Goal: Information Seeking & Learning: Learn about a topic

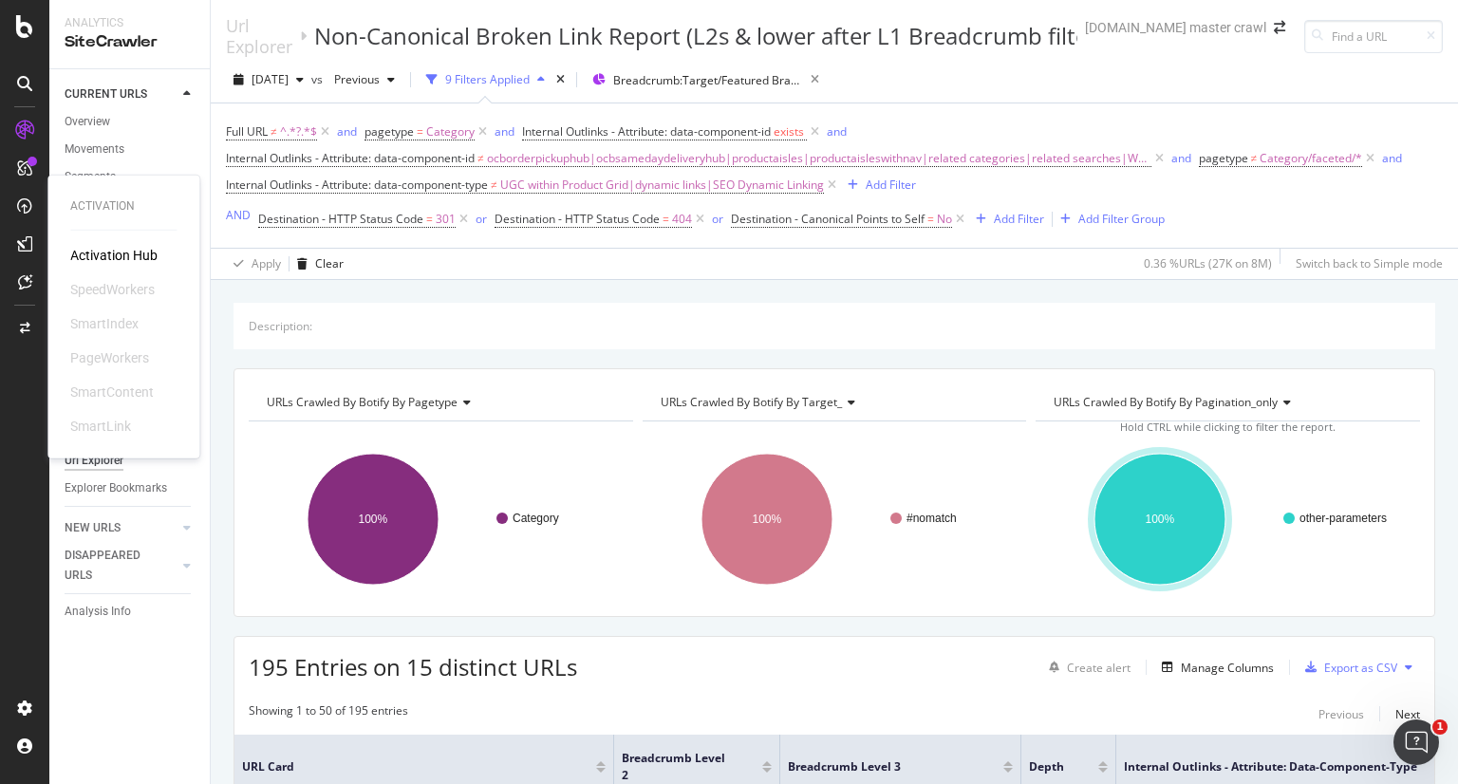
scroll to position [3333, 0]
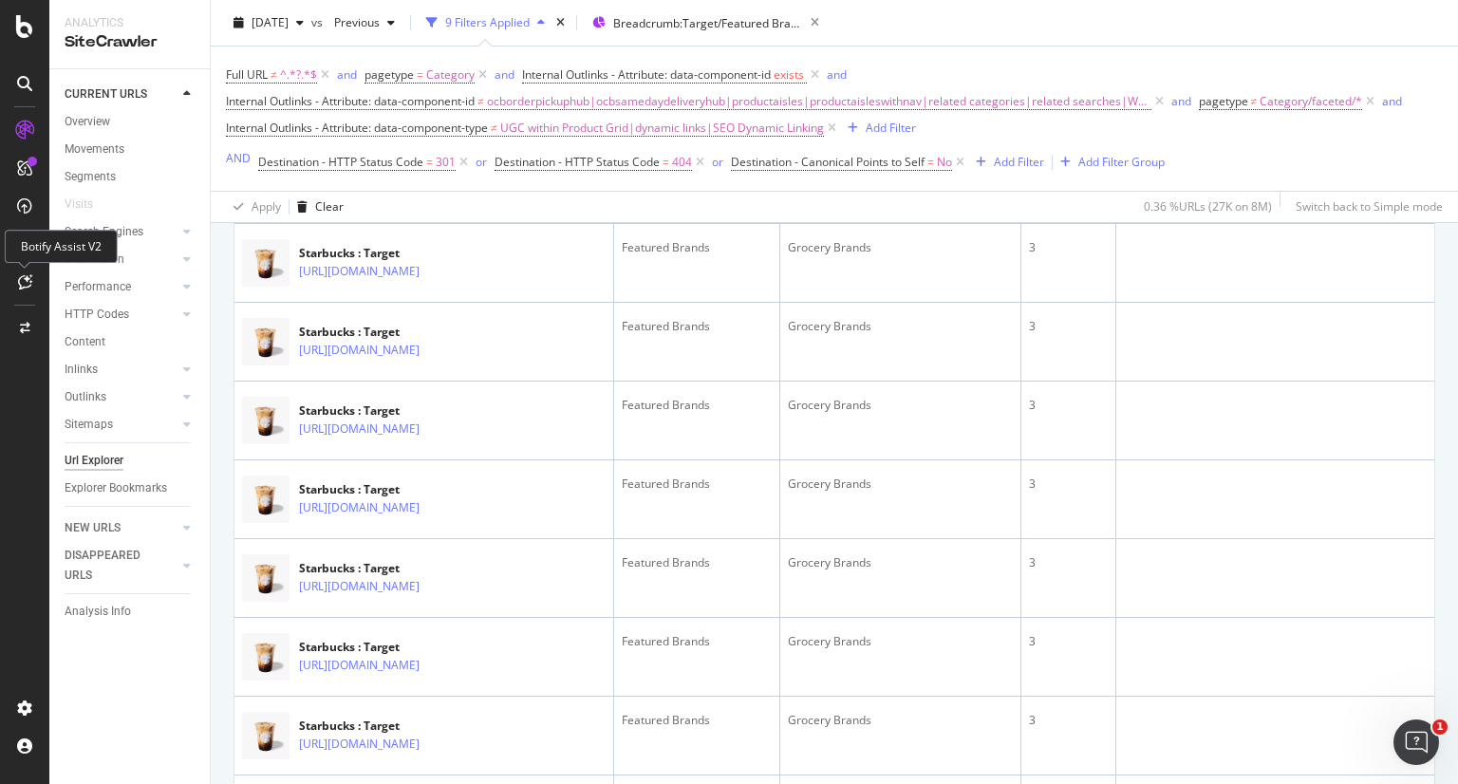
click at [26, 284] on icon at bounding box center [25, 281] width 14 height 15
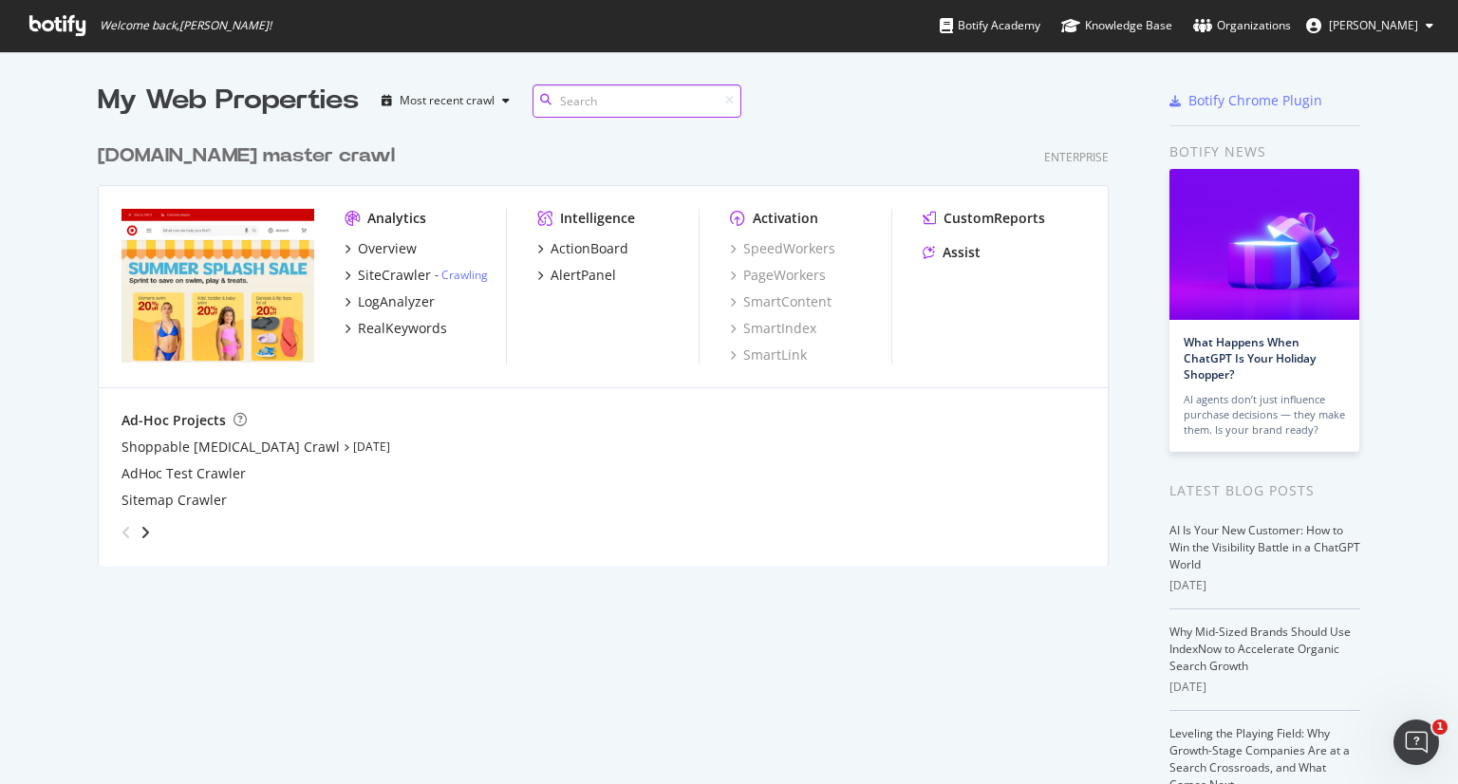
scroll to position [431, 1012]
click at [382, 270] on div "SiteCrawler" at bounding box center [394, 275] width 73 height 19
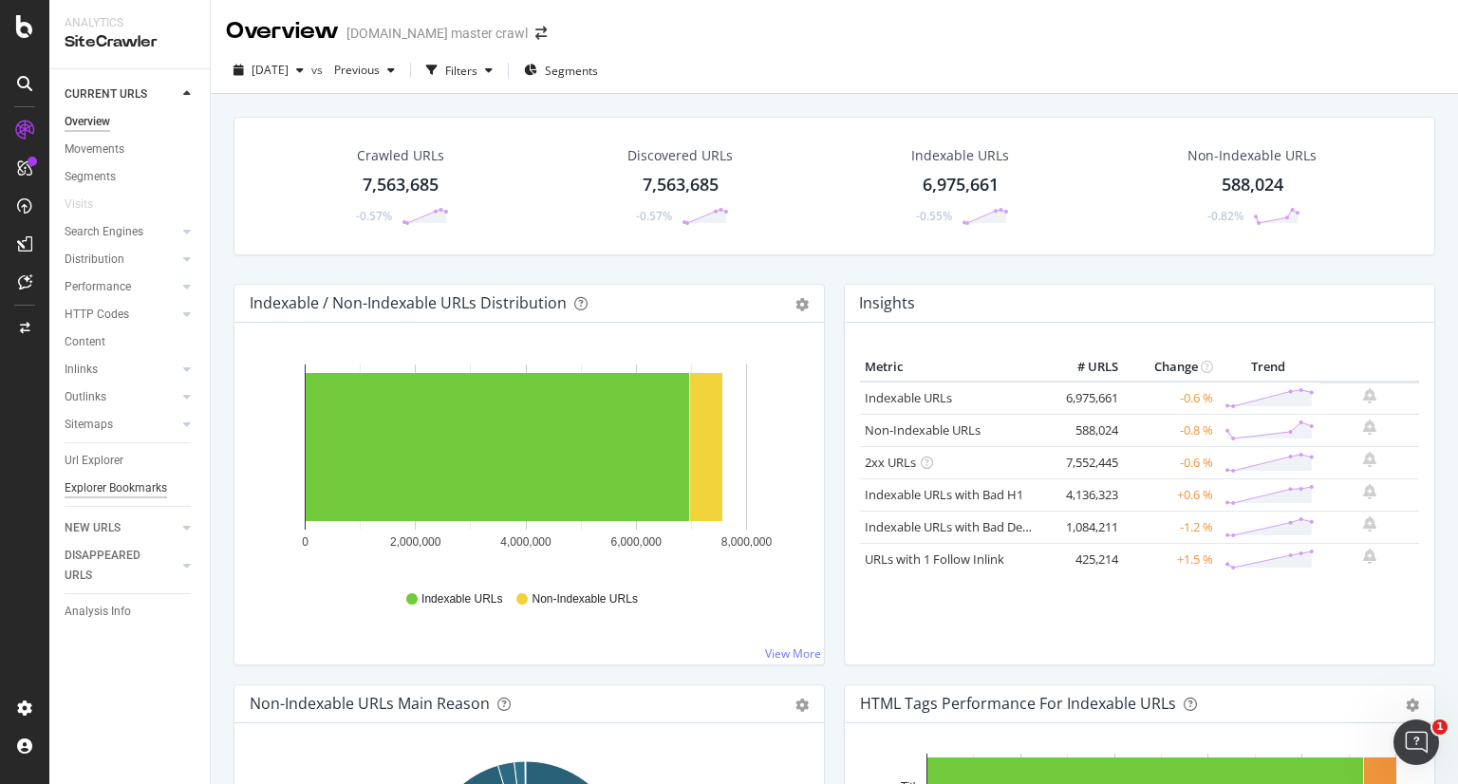
click at [125, 491] on div "Explorer Bookmarks" at bounding box center [116, 488] width 102 height 20
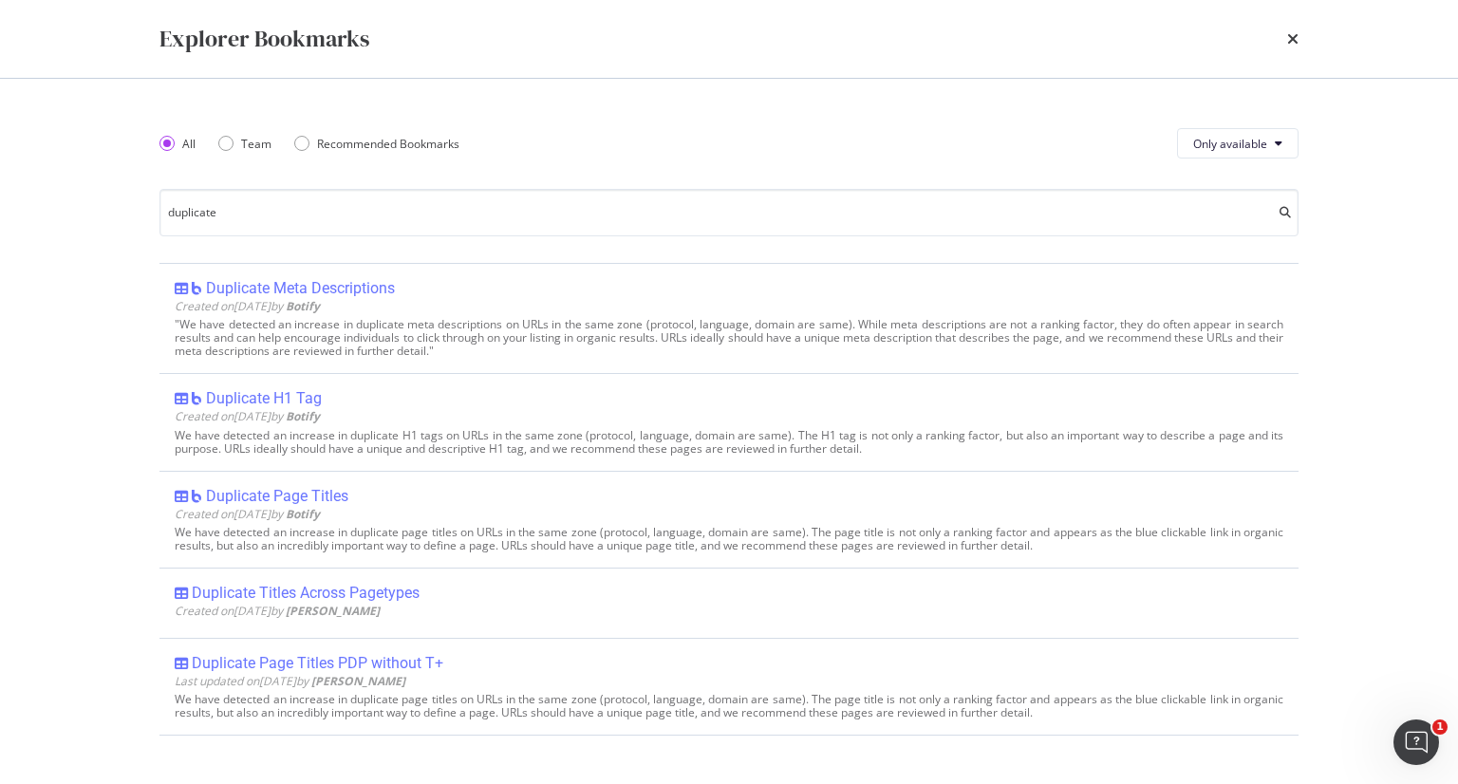
type input "duplicate"
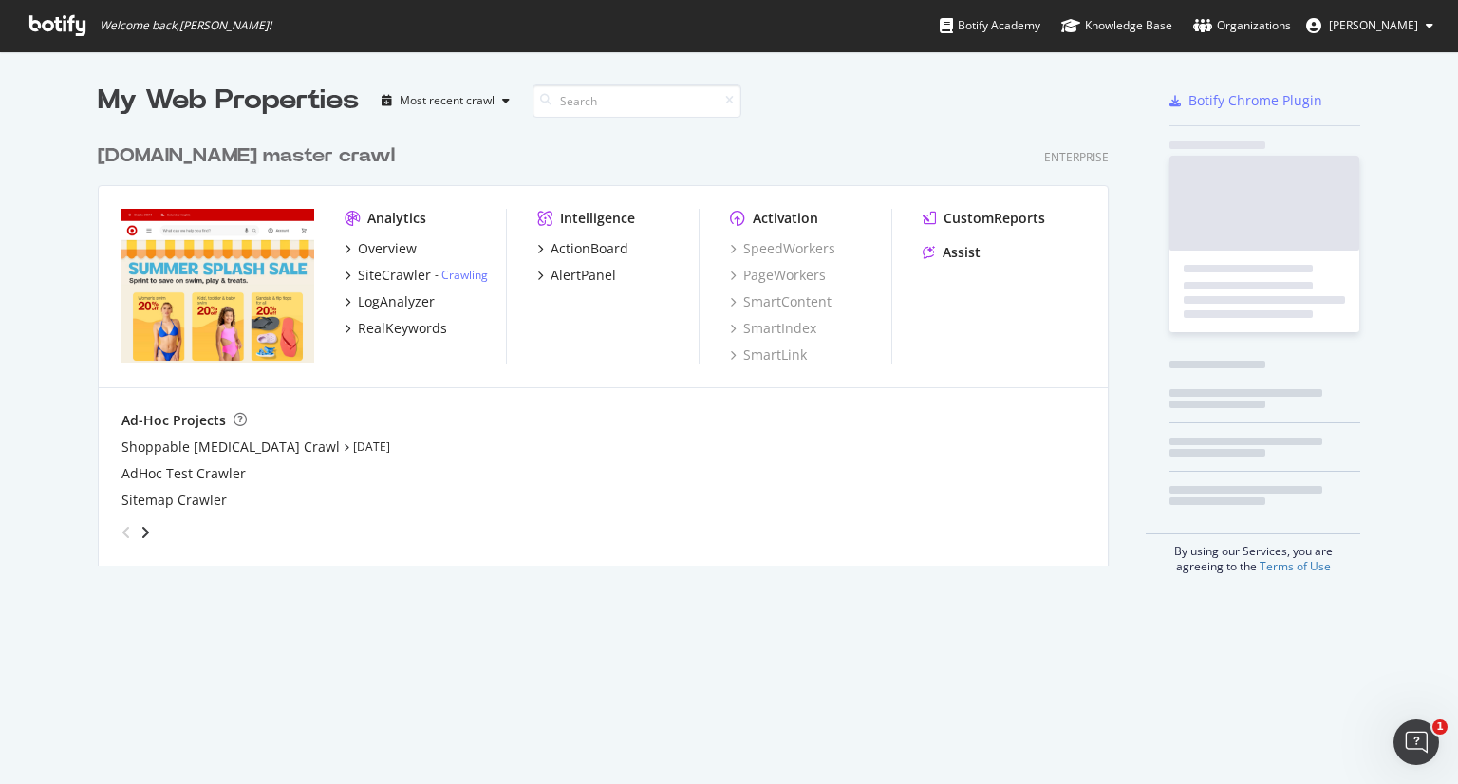
scroll to position [769, 1428]
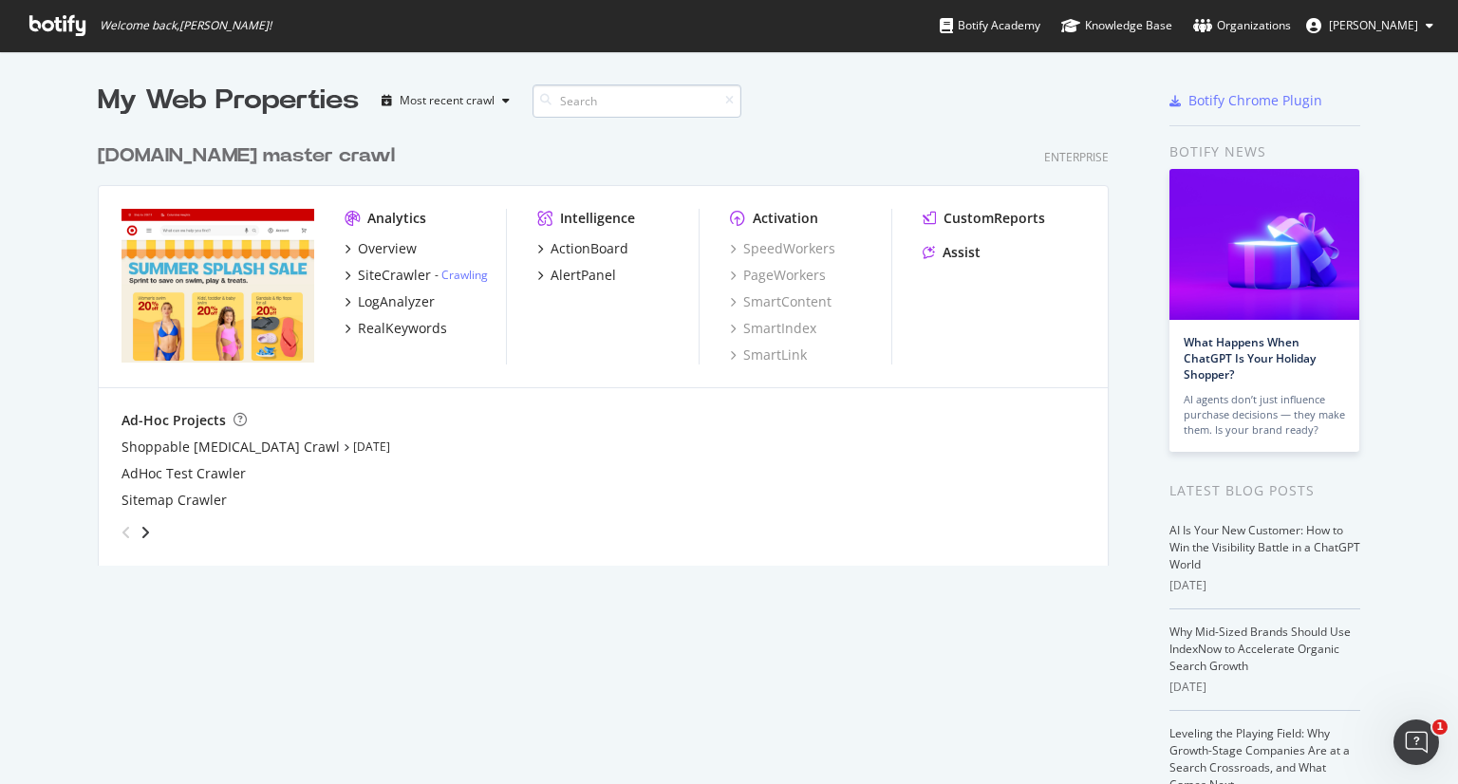
click at [588, 103] on input at bounding box center [636, 100] width 209 height 33
click at [482, 107] on div "Most recent crawl" at bounding box center [445, 100] width 143 height 28
click at [363, 269] on div "SiteCrawler" at bounding box center [394, 275] width 73 height 19
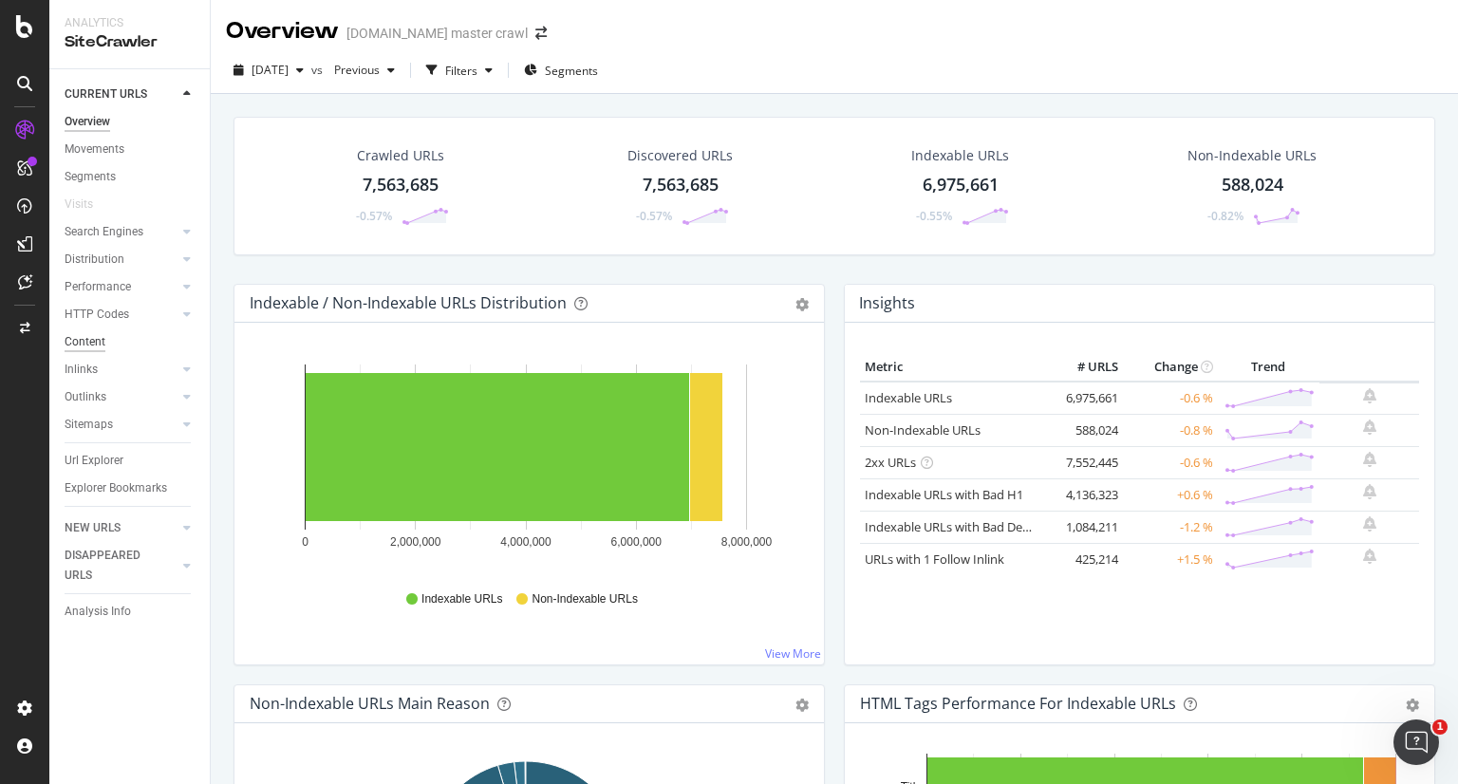
click at [75, 341] on div "Content" at bounding box center [85, 342] width 41 height 20
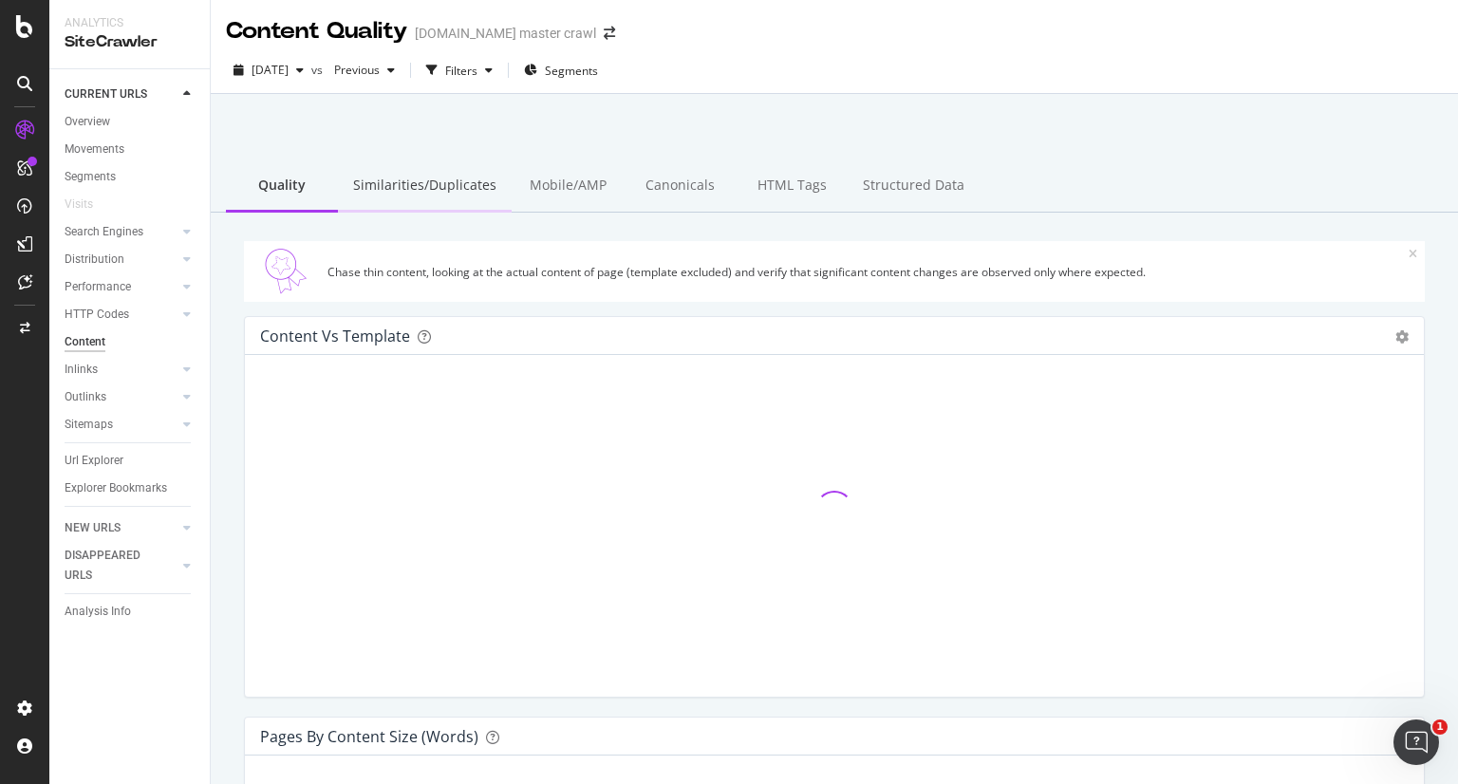
click at [406, 173] on div "Similarities/Duplicates" at bounding box center [425, 186] width 174 height 52
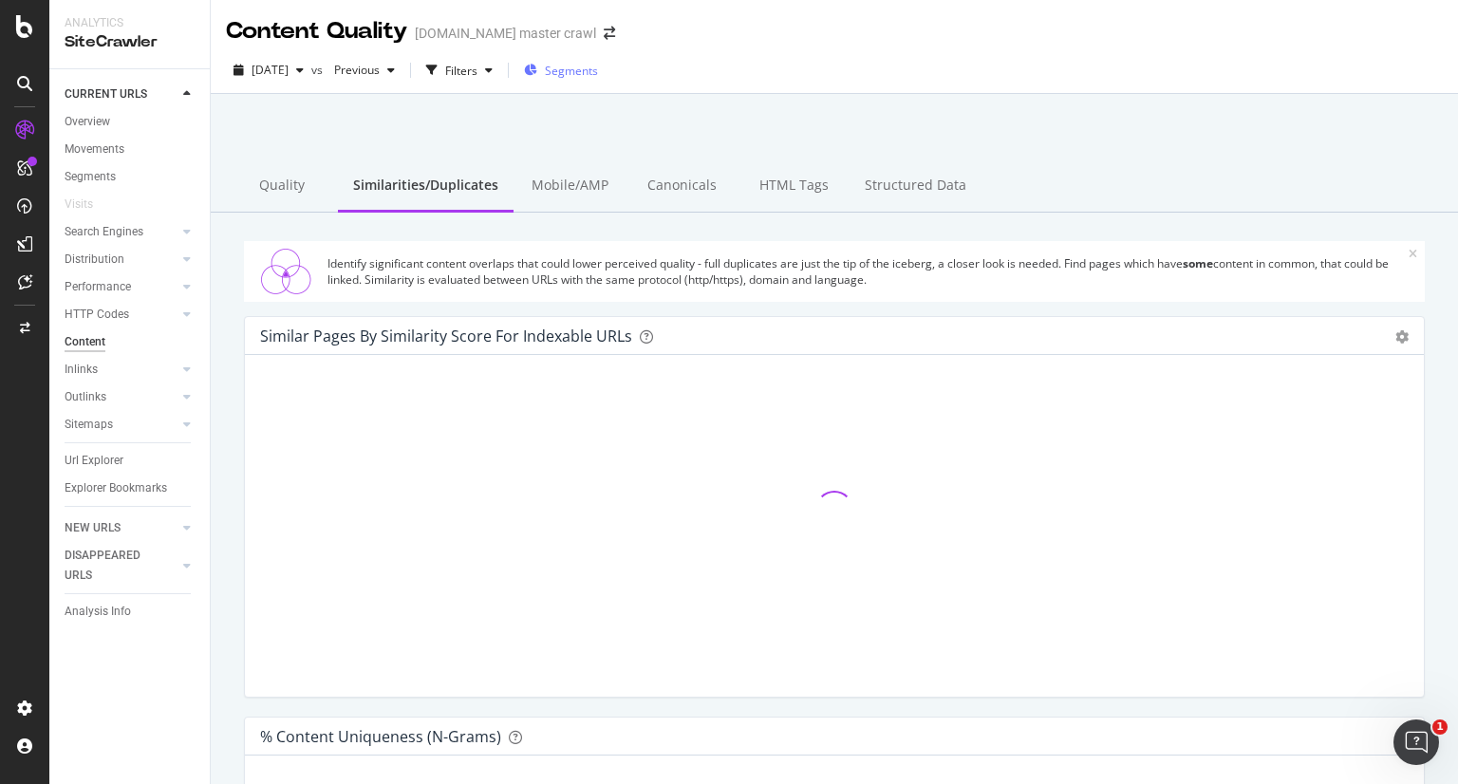
click at [595, 81] on div "Segments" at bounding box center [561, 70] width 74 height 28
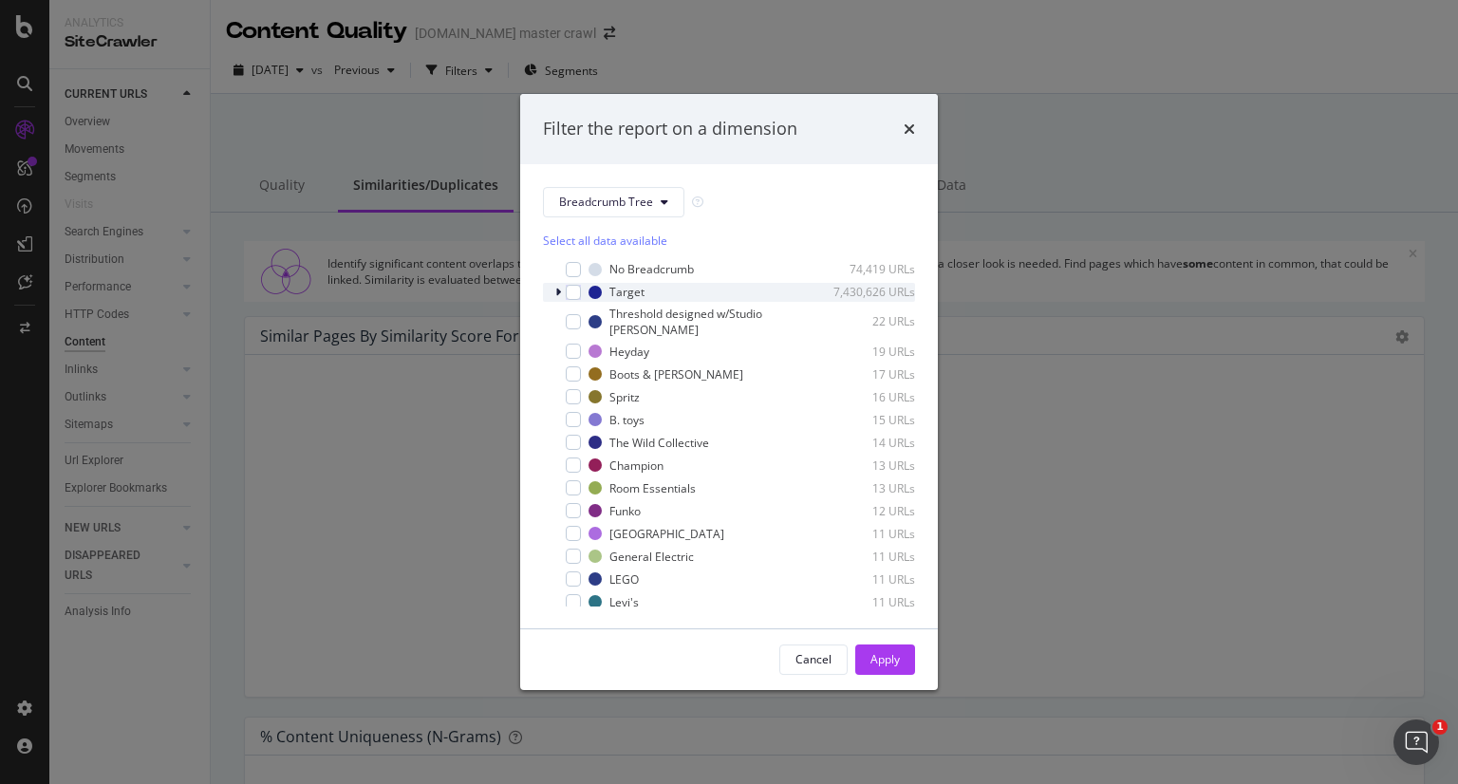
click at [554, 284] on div "modal" at bounding box center [559, 292] width 11 height 19
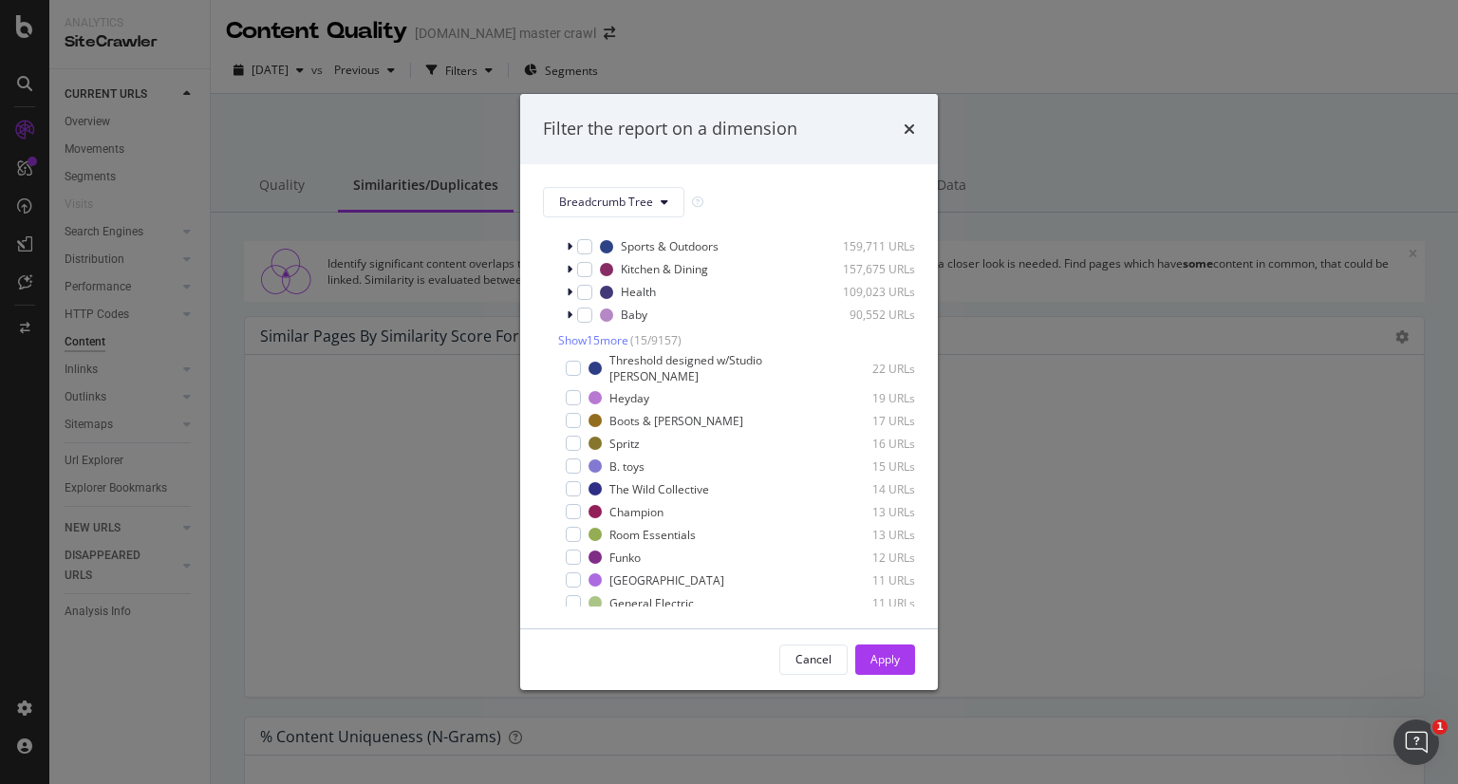
scroll to position [342, 0]
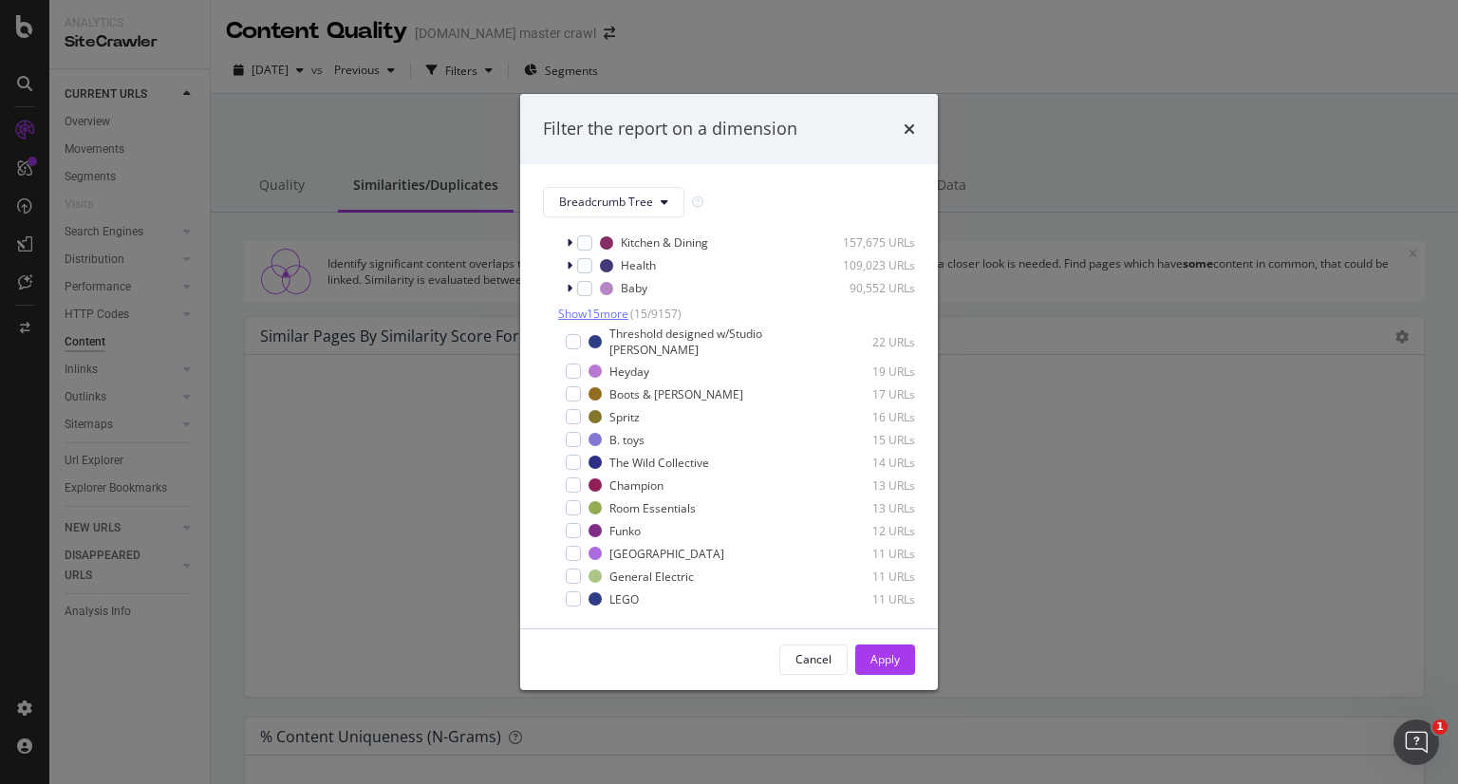
click at [602, 315] on span "Show 15 more" at bounding box center [593, 314] width 70 height 16
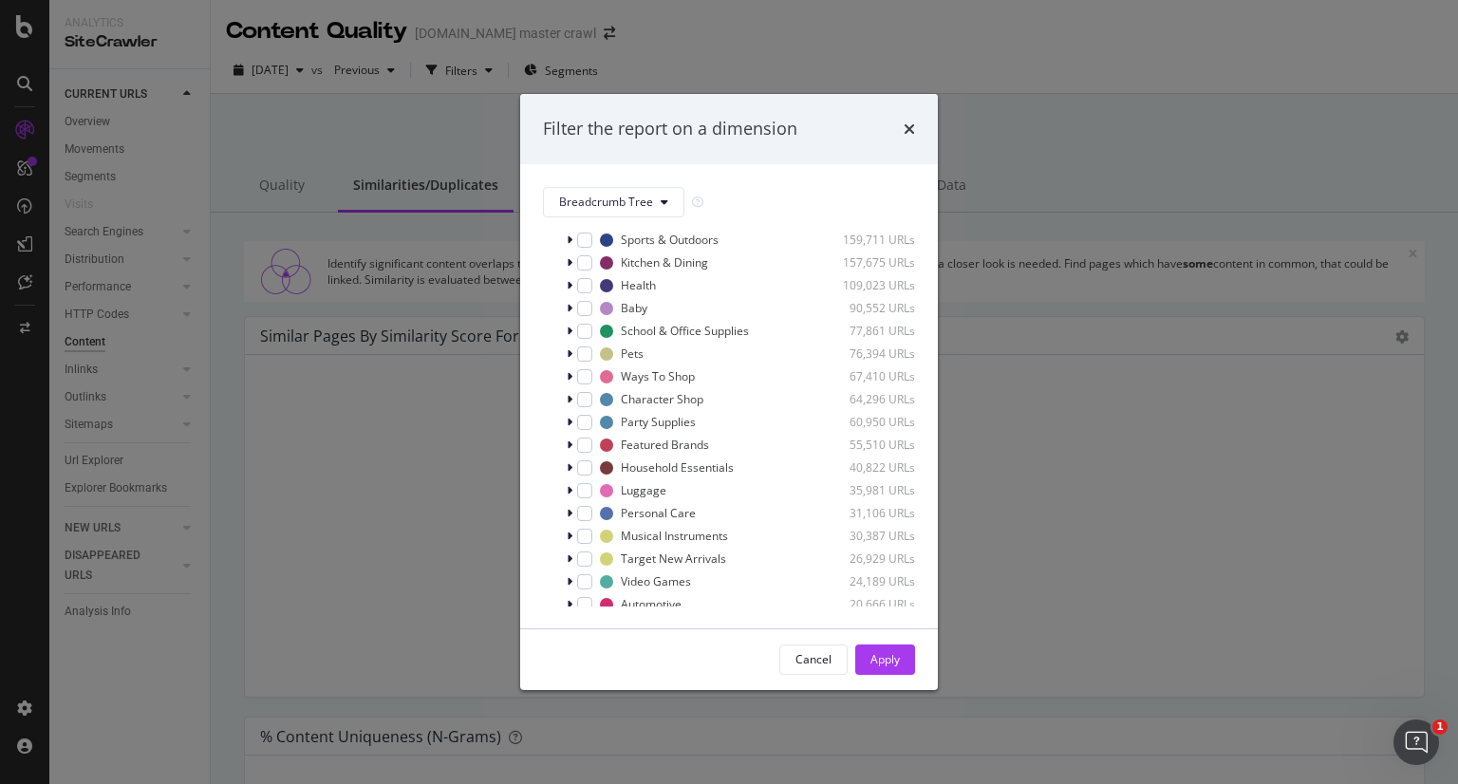
scroll to position [319, 0]
click at [564, 446] on div "Featured Brands 55,510 URLs" at bounding box center [729, 447] width 372 height 19
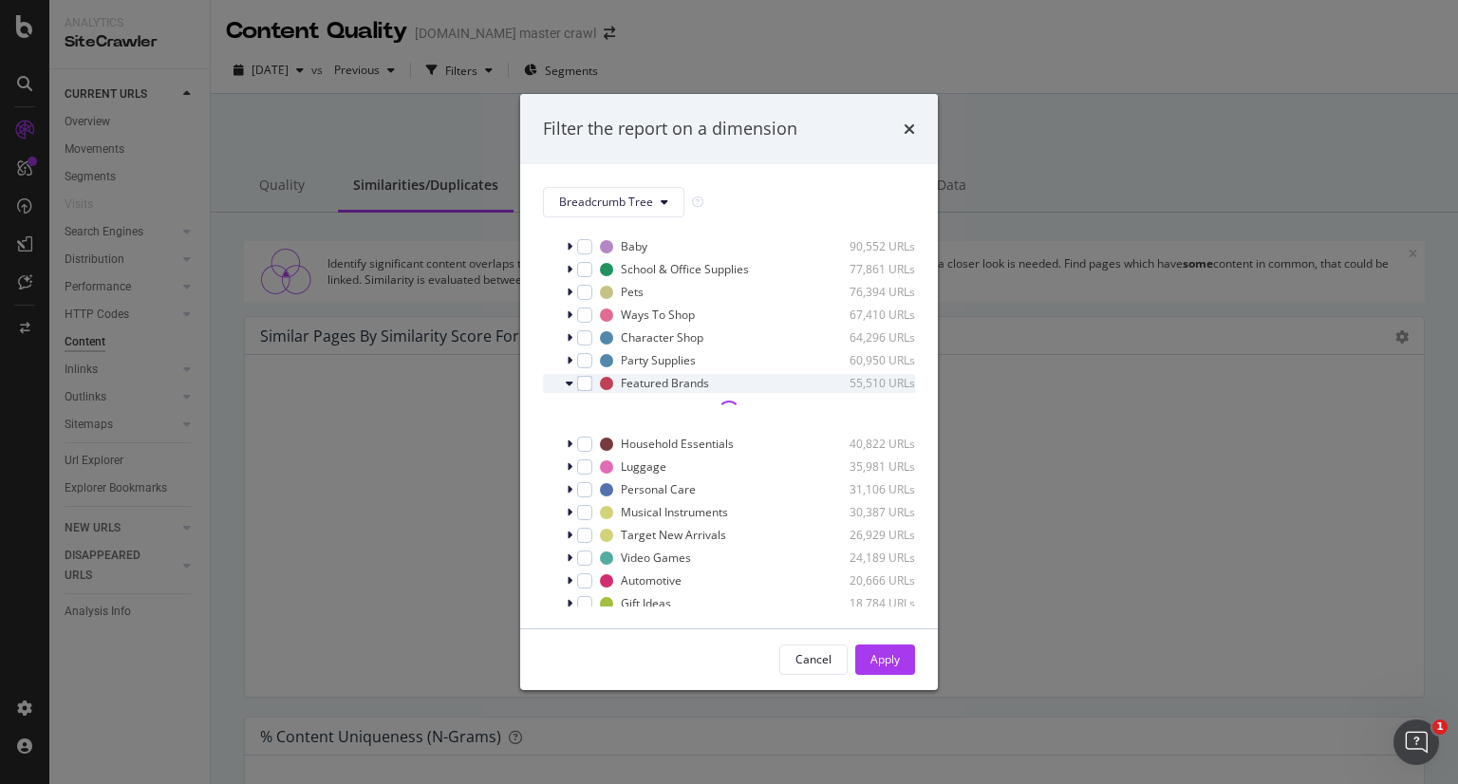
scroll to position [387, 0]
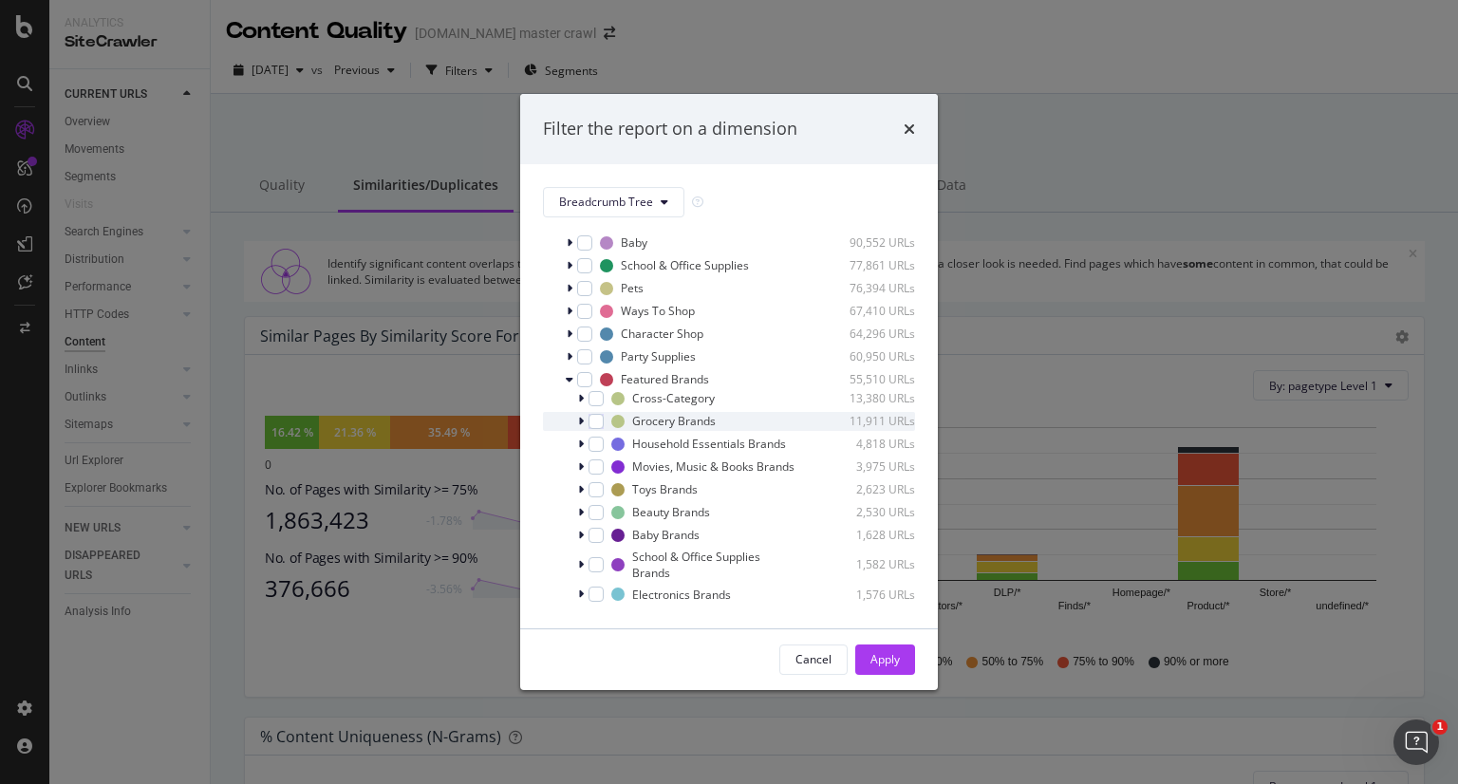
click at [578, 422] on icon "modal" at bounding box center [581, 421] width 6 height 11
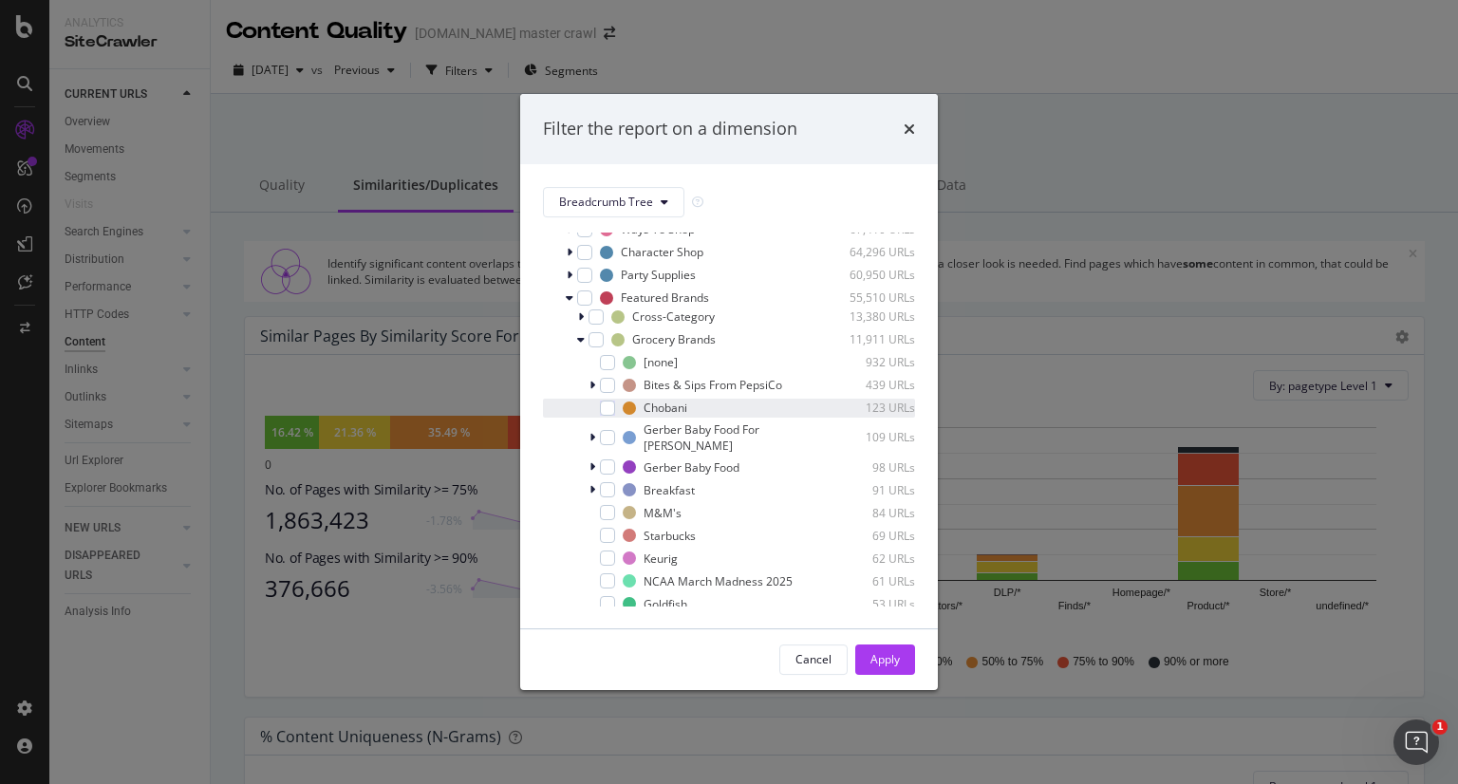
scroll to position [475, 0]
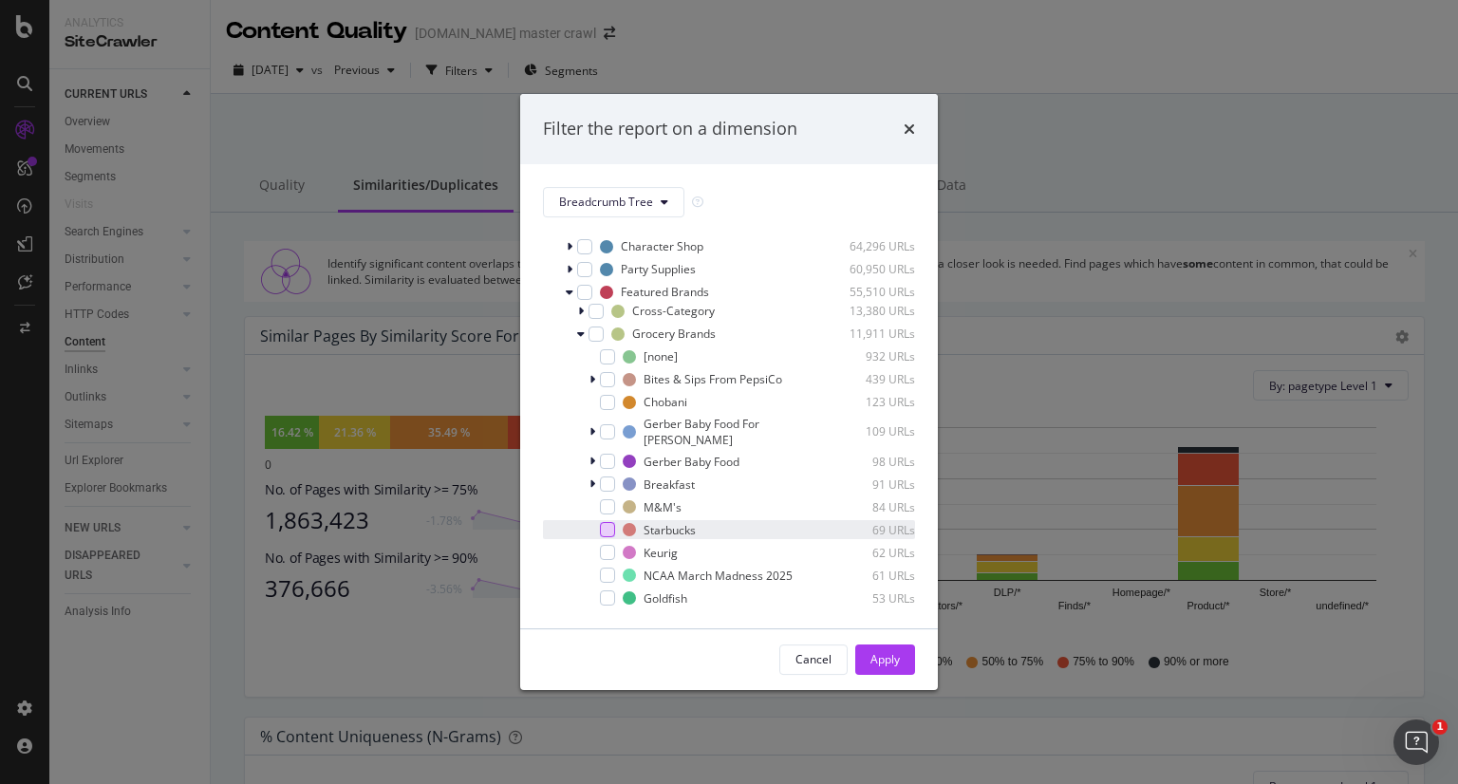
click at [604, 537] on div "modal" at bounding box center [607, 529] width 15 height 15
click at [892, 661] on div "Apply" at bounding box center [884, 659] width 29 height 16
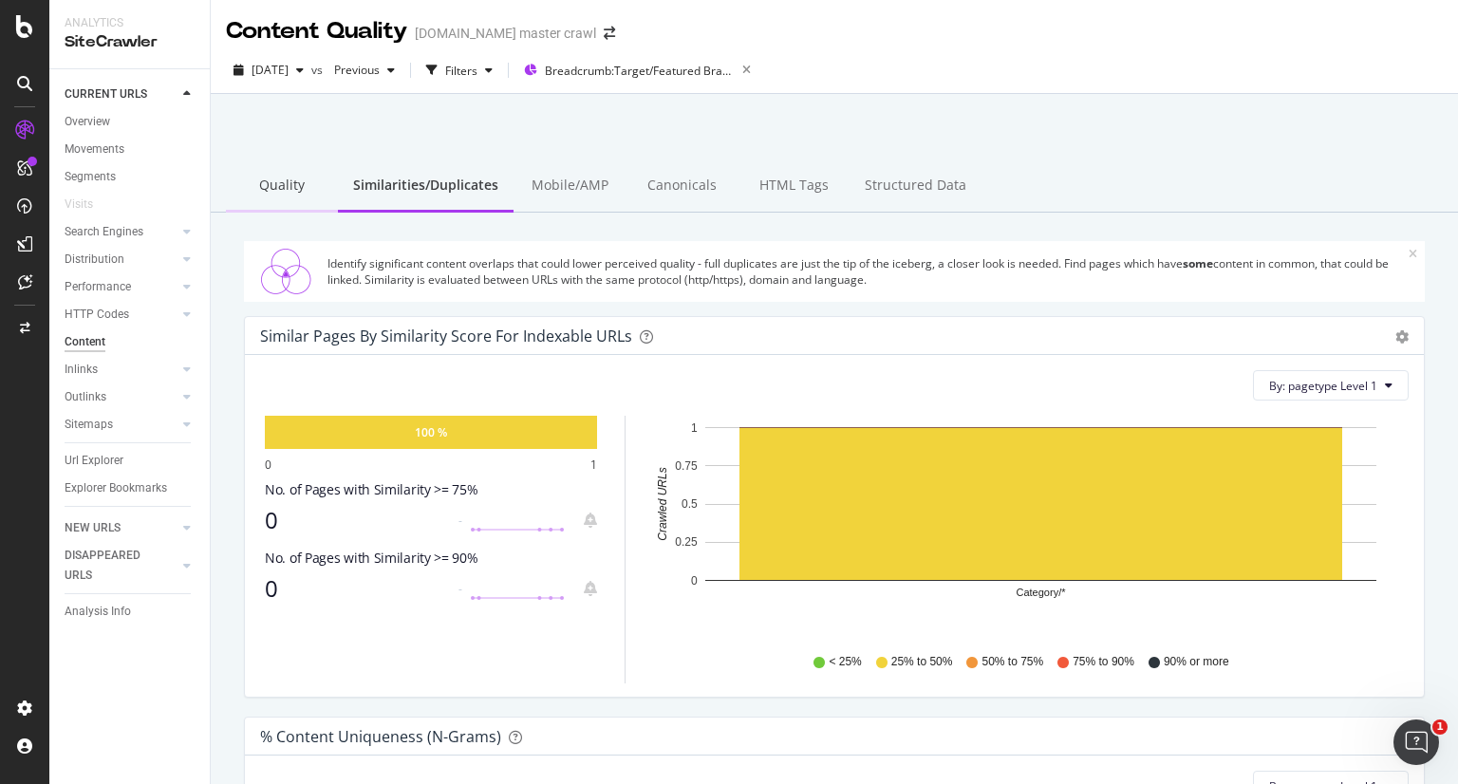
click at [287, 191] on div "Quality" at bounding box center [282, 186] width 112 height 52
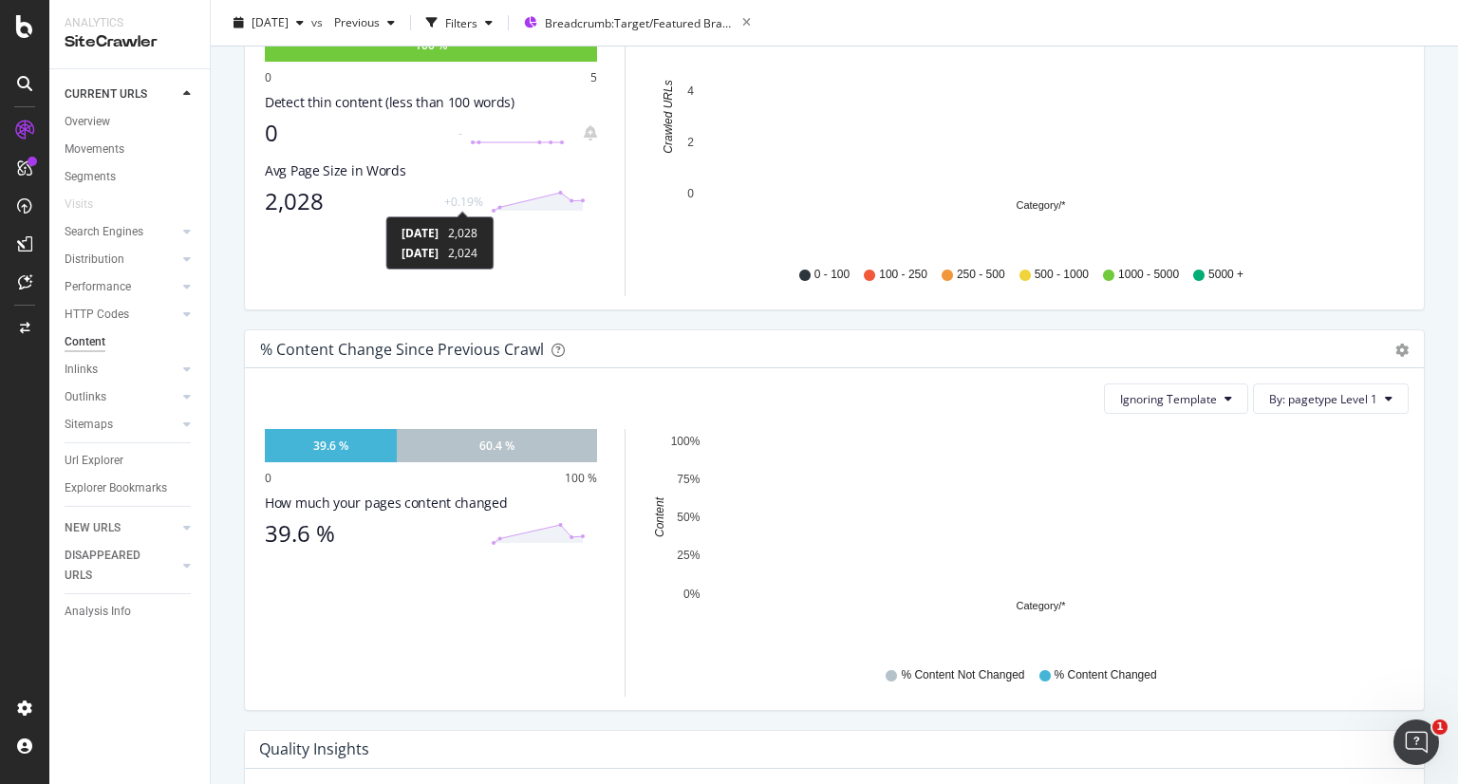
scroll to position [1143, 0]
